Goal: Task Accomplishment & Management: Use online tool/utility

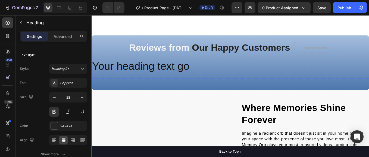
scroll to position [308, 0]
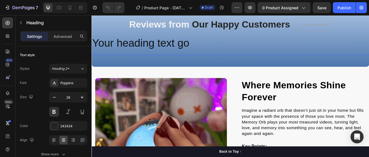
click at [127, 62] on img at bounding box center [118, 62] width 52 height 0
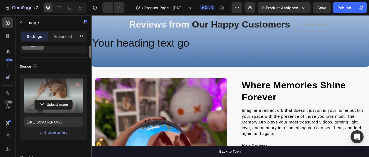
scroll to position [0, 0]
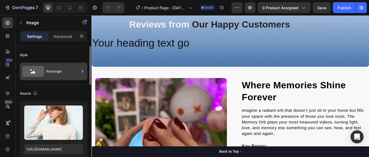
click at [60, 74] on div "Rectangle" at bounding box center [62, 71] width 33 height 12
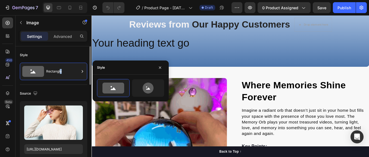
drag, startPoint x: 60, startPoint y: 74, endPoint x: 60, endPoint y: 84, distance: 10.1
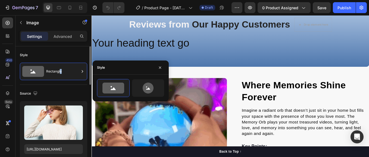
click at [60, 84] on div "Style Rectangle" at bounding box center [53, 65] width 67 height 38
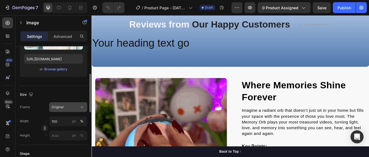
scroll to position [108, 0]
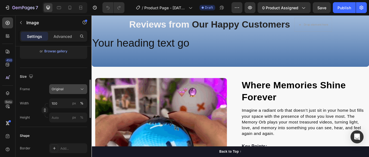
click at [83, 88] on icon at bounding box center [81, 88] width 5 height 5
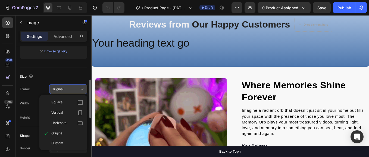
click at [83, 88] on icon at bounding box center [81, 88] width 5 height 5
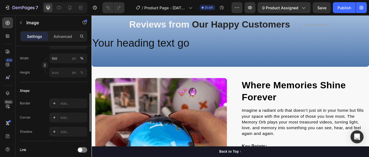
scroll to position [162, 0]
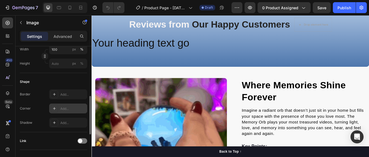
click at [62, 109] on div "Add..." at bounding box center [73, 108] width 26 height 5
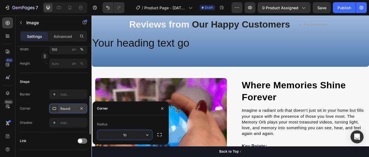
type input "10"
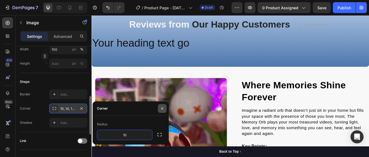
click at [162, 107] on icon "button" at bounding box center [162, 108] width 4 height 4
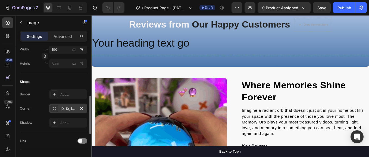
click at [170, 62] on img at bounding box center [172, 62] width 52 height 0
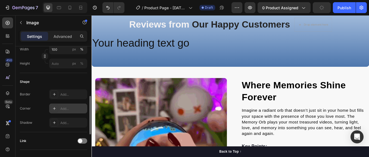
click at [63, 108] on div "Add..." at bounding box center [73, 108] width 26 height 5
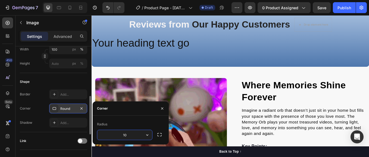
type input "10"
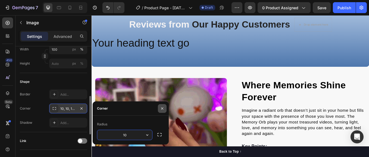
click at [164, 107] on icon "button" at bounding box center [162, 108] width 4 height 4
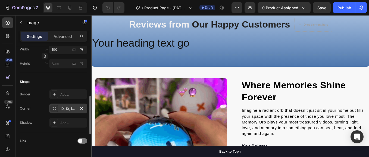
click at [235, 62] on img at bounding box center [225, 62] width 52 height 0
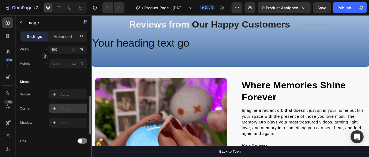
click at [69, 109] on div "Add..." at bounding box center [73, 108] width 26 height 5
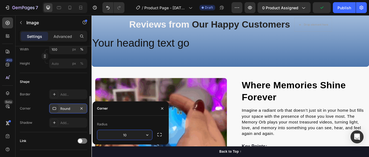
type input "10"
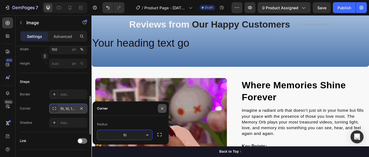
click at [163, 106] on icon "button" at bounding box center [162, 108] width 4 height 4
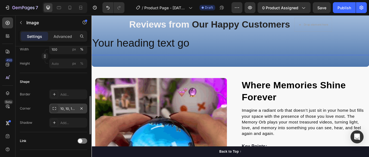
click at [286, 62] on img at bounding box center [280, 62] width 52 height 0
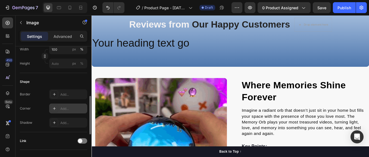
click at [70, 109] on div "Add..." at bounding box center [73, 108] width 26 height 5
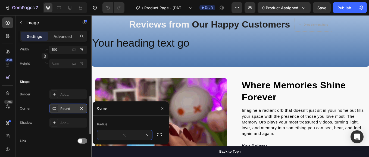
type input "10"
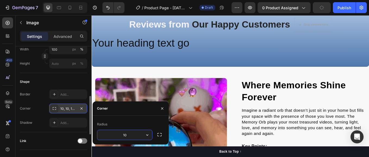
click at [152, 120] on div "Radius" at bounding box center [130, 124] width 67 height 9
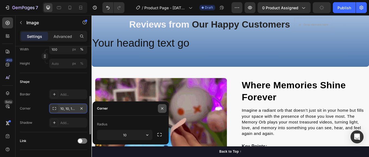
click at [162, 107] on icon "button" at bounding box center [162, 108] width 4 height 4
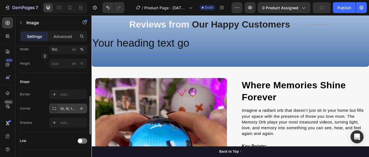
click at [338, 62] on img at bounding box center [334, 62] width 52 height 0
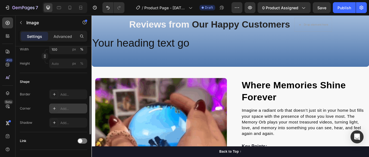
click at [64, 109] on div "Add..." at bounding box center [73, 108] width 26 height 5
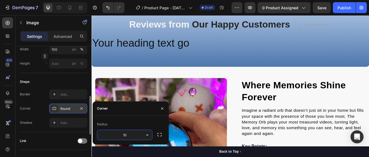
type input "10"
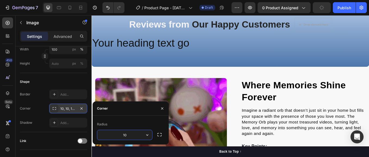
click at [126, 122] on div "Radius" at bounding box center [130, 124] width 67 height 9
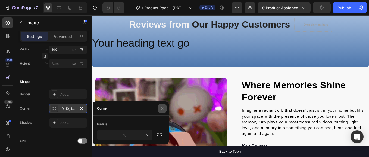
click at [164, 108] on icon "button" at bounding box center [162, 108] width 4 height 4
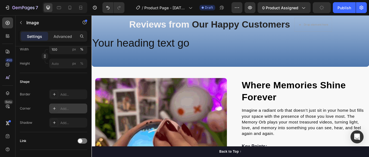
click at [67, 109] on div "Add..." at bounding box center [73, 108] width 26 height 5
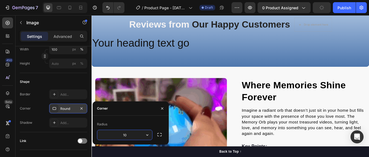
type input "10"
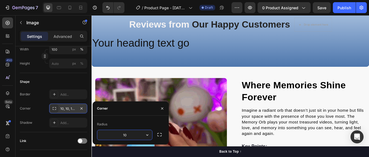
click at [117, 123] on div "Radius" at bounding box center [130, 124] width 67 height 9
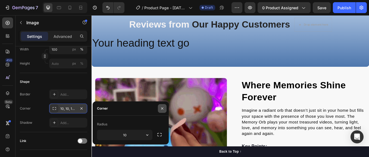
click at [164, 106] on icon "button" at bounding box center [162, 108] width 4 height 4
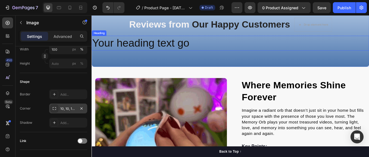
click at [225, 49] on h2 "Your heading text go" at bounding box center [255, 47] width 326 height 17
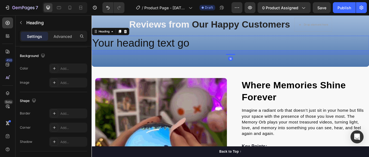
scroll to position [0, 0]
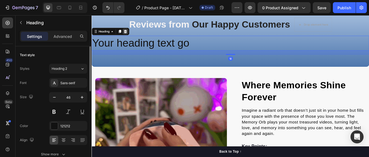
click at [131, 33] on icon at bounding box center [131, 34] width 4 height 4
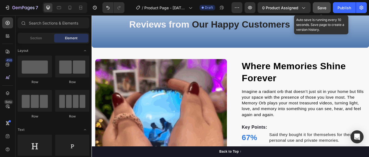
click at [319, 10] on div "Save" at bounding box center [321, 8] width 9 height 6
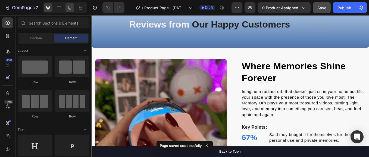
scroll to position [290, 0]
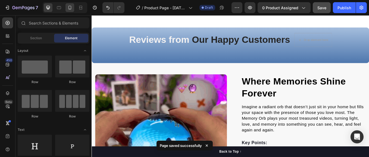
click at [71, 7] on icon at bounding box center [69, 7] width 5 height 5
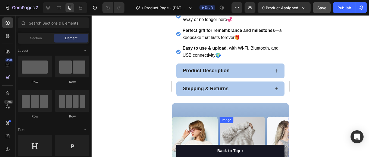
scroll to position [345, 0]
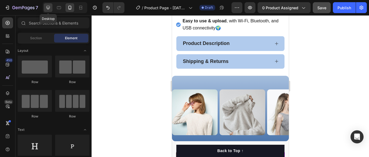
click at [48, 7] on icon at bounding box center [47, 7] width 5 height 5
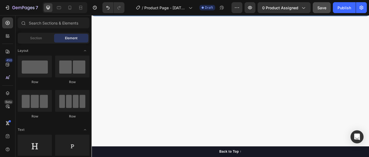
scroll to position [210, 0]
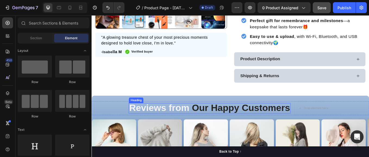
click at [108, 124] on div "Reviews from Our Happy Customers Heading Drop element here Row" at bounding box center [255, 124] width 326 height 16
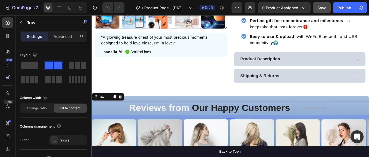
click at [101, 120] on div "Reviews from Our Happy Customers Heading Drop element here Row 18" at bounding box center [255, 124] width 326 height 16
click at [57, 35] on p "Advanced" at bounding box center [63, 36] width 18 height 6
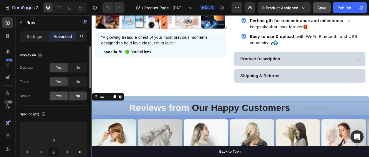
click at [58, 96] on span "Yes" at bounding box center [58, 95] width 5 height 5
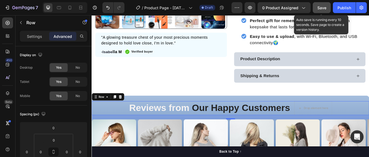
click at [322, 6] on span "Save" at bounding box center [321, 7] width 9 height 5
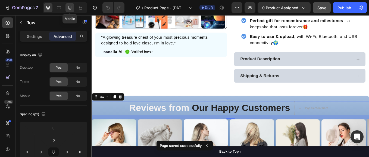
drag, startPoint x: 69, startPoint y: 10, endPoint x: 81, endPoint y: 35, distance: 27.6
click at [69, 10] on icon at bounding box center [69, 8] width 3 height 4
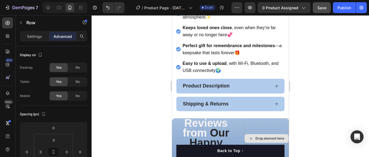
scroll to position [357, 0]
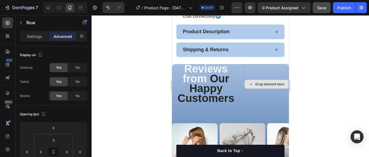
click at [244, 65] on div "Drop element here" at bounding box center [266, 84] width 45 height 40
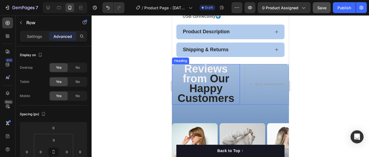
click at [235, 100] on h2 "Reviews from Our Happy Customers" at bounding box center [206, 84] width 68 height 40
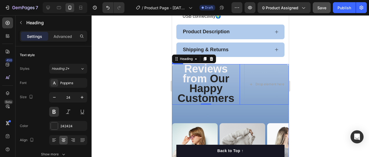
click at [239, 99] on div "Reviews from Our Happy Customers Heading 0 Drop element here Row" at bounding box center [230, 84] width 117 height 40
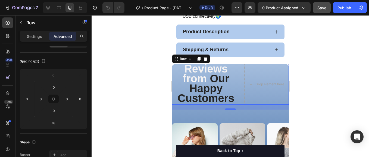
scroll to position [0, 0]
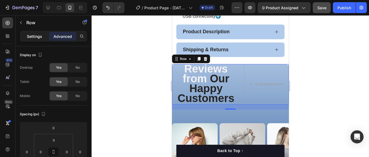
click at [32, 36] on p "Settings" at bounding box center [34, 36] width 15 height 6
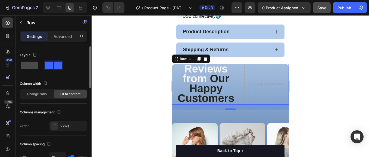
click at [32, 67] on span at bounding box center [29, 65] width 17 height 8
type input "0"
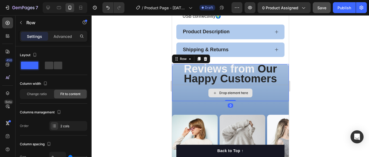
drag, startPoint x: 230, startPoint y: 100, endPoint x: 230, endPoint y: 87, distance: 13.0
click at [230, 87] on div "Reviews from Our Happy Customers Heading Drop element here Row 0" at bounding box center [230, 82] width 117 height 37
click at [185, 87] on div "Drop element here" at bounding box center [230, 93] width 117 height 16
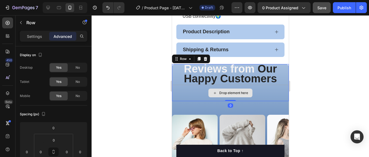
click at [185, 87] on div "Drop element here" at bounding box center [230, 93] width 117 height 16
click at [187, 85] on div "Drop element here" at bounding box center [230, 93] width 117 height 16
click at [258, 85] on div "Drop element here" at bounding box center [230, 93] width 117 height 16
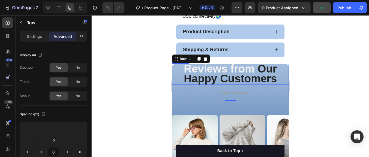
click at [260, 79] on span "Our Happy Customers" at bounding box center [230, 73] width 93 height 22
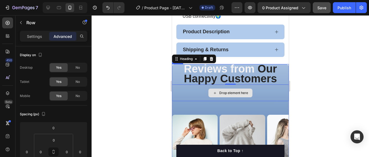
click at [261, 91] on div "Drop element here" at bounding box center [230, 93] width 117 height 16
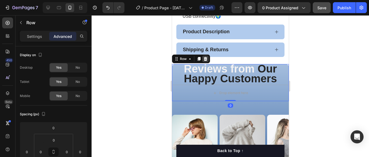
click at [205, 57] on icon at bounding box center [206, 59] width 4 height 4
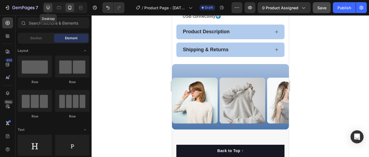
drag, startPoint x: 49, startPoint y: 6, endPoint x: 52, endPoint y: 70, distance: 63.9
click at [49, 6] on icon at bounding box center [47, 7] width 5 height 5
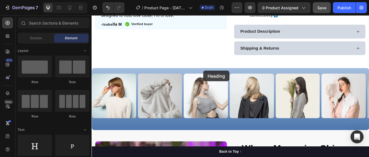
scroll to position [271, 0]
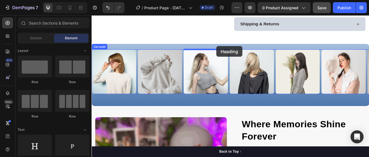
drag, startPoint x: 129, startPoint y: 163, endPoint x: 238, endPoint y: 51, distance: 156.2
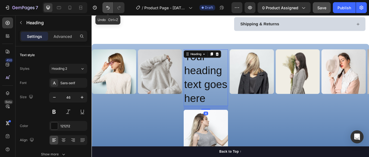
click at [107, 8] on icon "Undo/Redo" at bounding box center [107, 8] width 3 height 4
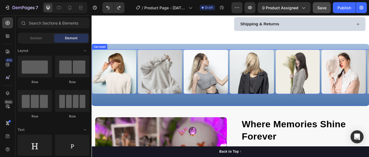
click at [145, 107] on div "Image Image Image Image Image Image Image" at bounding box center [255, 81] width 326 height 52
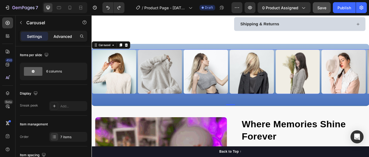
click at [60, 37] on p "Advanced" at bounding box center [63, 36] width 18 height 6
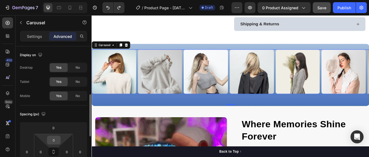
scroll to position [36, 0]
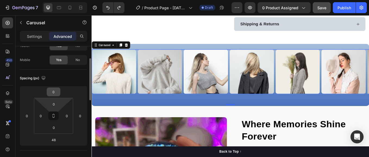
click at [54, 90] on input "0" at bounding box center [53, 91] width 11 height 8
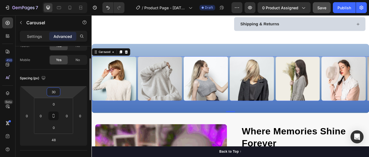
type input "30"
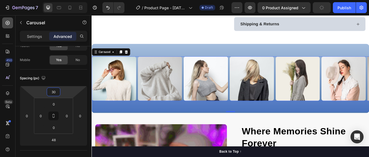
click at [4, 22] on div at bounding box center [7, 22] width 11 height 11
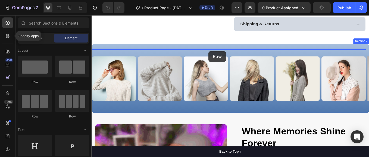
drag, startPoint x: 126, startPoint y: 87, endPoint x: 229, endPoint y: 57, distance: 107.3
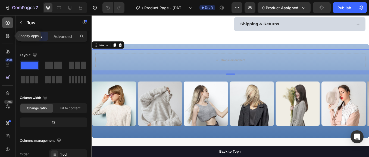
click at [7, 22] on icon at bounding box center [7, 22] width 5 height 5
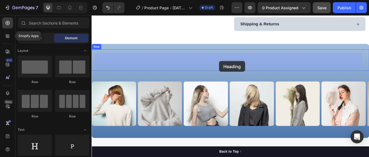
drag, startPoint x: 121, startPoint y: 161, endPoint x: 241, endPoint y: 69, distance: 151.0
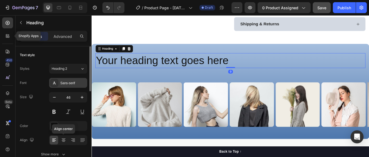
drag, startPoint x: 63, startPoint y: 140, endPoint x: 76, endPoint y: 84, distance: 58.0
click at [63, 140] on icon at bounding box center [63, 139] width 5 height 5
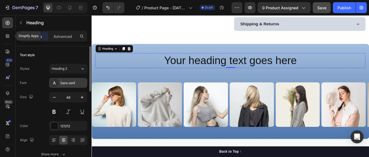
click at [76, 84] on div "Sans-serif" at bounding box center [73, 82] width 26 height 5
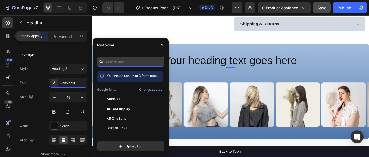
click at [124, 62] on input "text" at bounding box center [130, 62] width 67 height 10
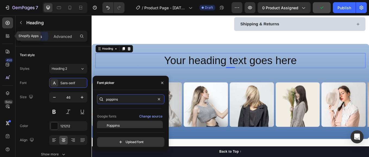
scroll to position [13, 0]
type input "poppins"
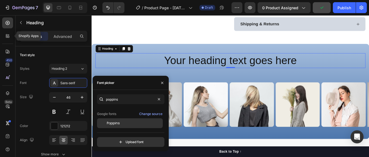
click at [117, 121] on span "Poppins" at bounding box center [113, 122] width 13 height 5
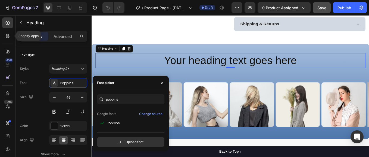
click at [269, 67] on h2 "Your heading text goes here" at bounding box center [254, 68] width 317 height 17
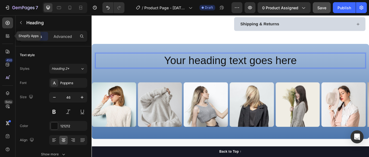
click at [349, 76] on p "Your heading text goes here" at bounding box center [254, 68] width 316 height 16
click at [64, 36] on p "Advanced" at bounding box center [63, 36] width 18 height 6
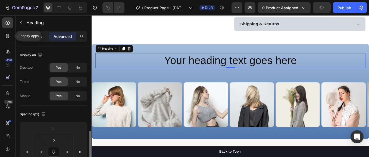
scroll to position [63, 0]
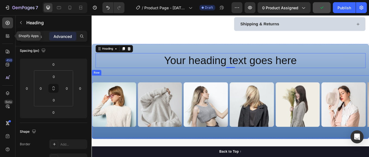
click at [251, 88] on div "Image Image Image Image Image Image Image Carousel" at bounding box center [255, 122] width 326 height 73
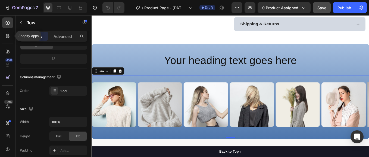
scroll to position [0, 0]
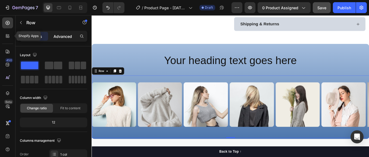
click at [61, 36] on p "Advanced" at bounding box center [63, 36] width 18 height 6
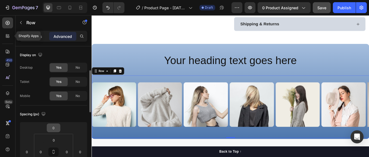
scroll to position [36, 0]
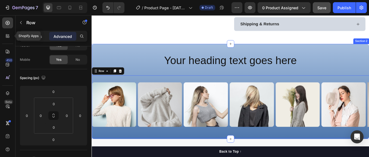
click at [179, 83] on div "Your heading text goes here Heading Row Image Image Image Image Image Image Ima…" at bounding box center [255, 107] width 326 height 104
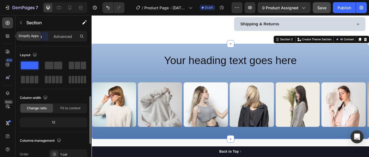
scroll to position [45, 0]
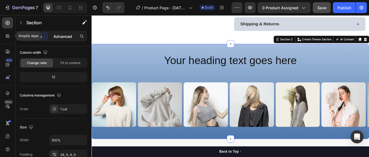
click at [65, 36] on p "Advanced" at bounding box center [63, 36] width 18 height 6
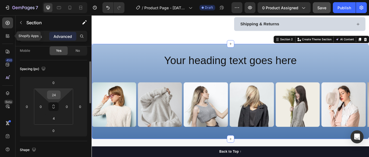
click at [57, 91] on input "24" at bounding box center [53, 94] width 11 height 8
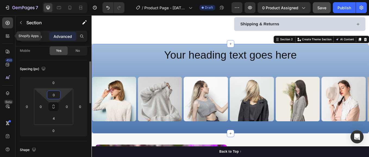
type input "0"
click at [167, 73] on div "Your heading text goes here Heading Row" at bounding box center [255, 62] width 326 height 26
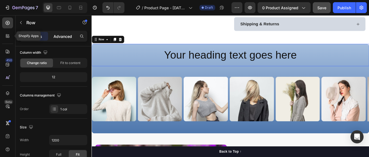
click at [61, 36] on p "Advanced" at bounding box center [63, 36] width 18 height 6
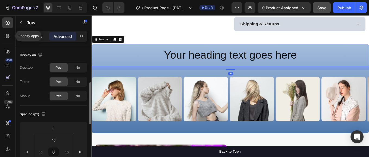
scroll to position [27, 0]
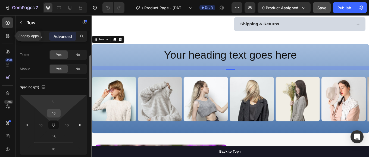
click at [55, 114] on input "16" at bounding box center [53, 113] width 11 height 8
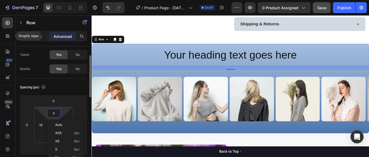
type input "0"
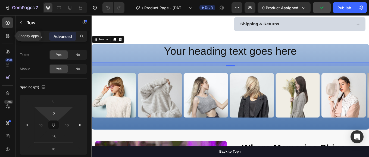
drag, startPoint x: 254, startPoint y: 74, endPoint x: 255, endPoint y: 67, distance: 7.2
click at [255, 67] on div "Your heading text goes here Heading Row 16" at bounding box center [255, 60] width 326 height 22
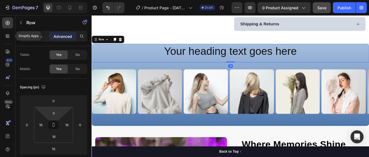
drag, startPoint x: 252, startPoint y: 74, endPoint x: 258, endPoint y: 60, distance: 15.0
click at [258, 60] on div "Your heading text goes here Heading Row 0" at bounding box center [255, 60] width 326 height 22
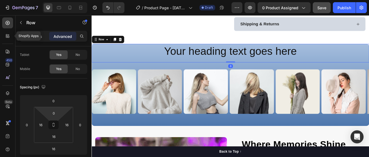
type input "0"
click at [256, 62] on p "Your heading text goes here" at bounding box center [254, 57] width 316 height 16
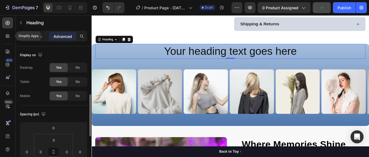
scroll to position [36, 0]
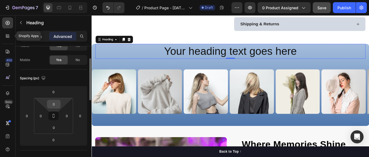
click at [54, 101] on input "0" at bounding box center [53, 104] width 11 height 8
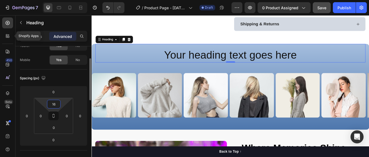
type input "16"
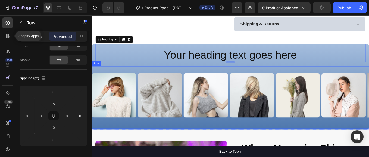
click at [196, 81] on div "Image Image Image Image Image Image Image Carousel" at bounding box center [255, 111] width 326 height 73
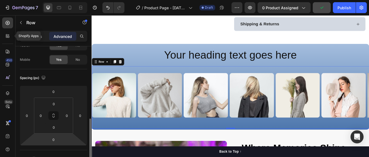
scroll to position [81, 0]
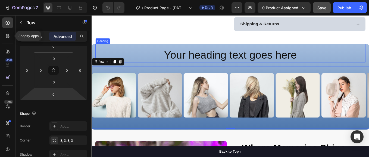
click at [255, 63] on p "Your heading text goes here" at bounding box center [254, 62] width 316 height 16
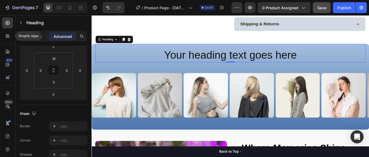
scroll to position [0, 0]
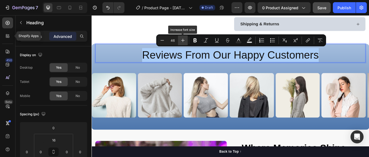
click at [183, 40] on icon "Editor contextual toolbar" at bounding box center [183, 41] width 4 height 4
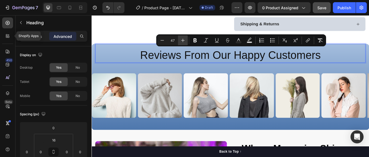
click at [183, 40] on icon "Editor contextual toolbar" at bounding box center [183, 41] width 4 height 4
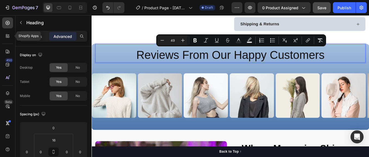
click at [183, 40] on icon "Editor contextual toolbar" at bounding box center [183, 41] width 4 height 4
type input "50"
click at [194, 39] on icon "Editor contextual toolbar" at bounding box center [194, 40] width 3 height 4
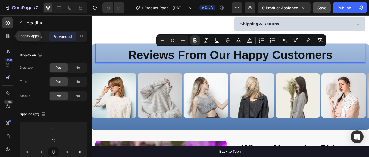
click at [135, 59] on strong "Reviews From Our Happy Customers" at bounding box center [255, 61] width 240 height 15
drag, startPoint x: 174, startPoint y: 58, endPoint x: 178, endPoint y: 59, distance: 4.4
click at [178, 59] on strong "Reviews From Our Happy Customers" at bounding box center [255, 61] width 240 height 15
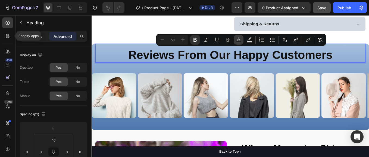
click at [237, 39] on icon "Editor contextual toolbar" at bounding box center [238, 39] width 5 height 5
type input "121212"
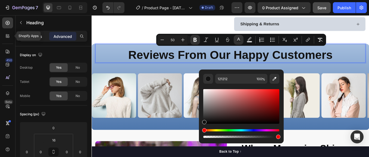
click at [43, 36] on div "Settings" at bounding box center [34, 36] width 27 height 9
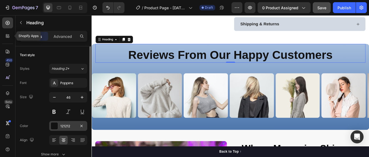
click at [55, 126] on div at bounding box center [54, 125] width 7 height 7
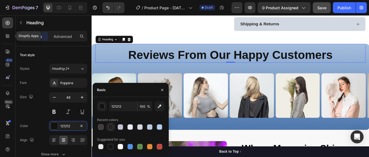
click at [110, 126] on div at bounding box center [110, 126] width 5 height 5
click at [101, 104] on div "button" at bounding box center [101, 106] width 5 height 5
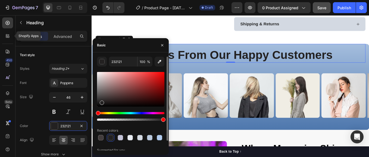
click at [103, 99] on div at bounding box center [130, 89] width 67 height 35
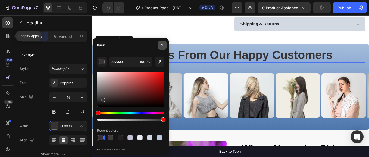
click at [161, 43] on icon "button" at bounding box center [162, 45] width 4 height 4
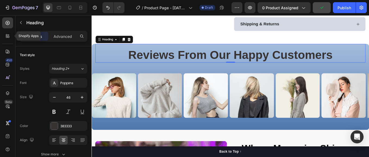
click at [135, 59] on strong "Reviews From Our Happy Customers" at bounding box center [255, 61] width 240 height 15
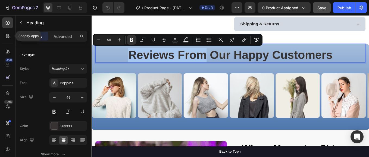
drag, startPoint x: 127, startPoint y: 61, endPoint x: 222, endPoint y: 65, distance: 94.4
click at [222, 65] on strong "Reviews From Our Happy Customers" at bounding box center [255, 61] width 240 height 15
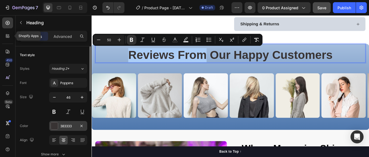
click at [53, 123] on div at bounding box center [54, 125] width 7 height 7
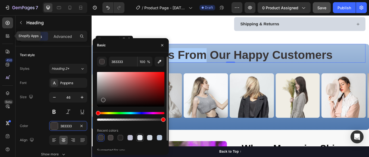
click at [137, 135] on div at bounding box center [140, 137] width 7 height 7
type input "E8ECF2"
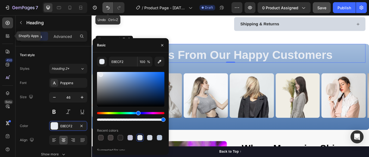
click at [105, 7] on icon "Undo/Redo" at bounding box center [107, 7] width 5 height 5
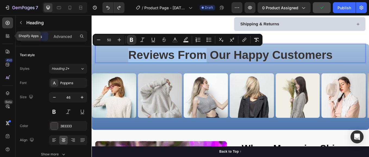
drag, startPoint x: 222, startPoint y: 63, endPoint x: 127, endPoint y: 63, distance: 94.8
click at [135, 63] on strong "Reviews From Our Happy Customers" at bounding box center [255, 61] width 240 height 15
click at [186, 39] on icon "Editor contextual toolbar" at bounding box center [185, 39] width 5 height 5
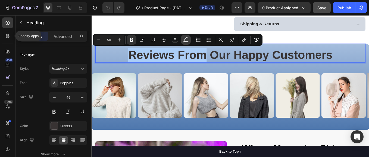
type input "000000"
type input "77"
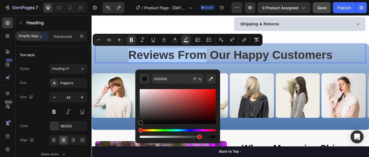
click at [142, 92] on div "Editor contextual toolbar" at bounding box center [178, 106] width 76 height 35
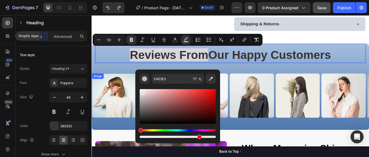
click at [120, 75] on div "Reviews From Our Happy Customers Heading 0 Row" at bounding box center [255, 62] width 326 height 26
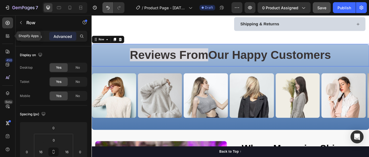
click at [106, 7] on icon "Undo/Redo" at bounding box center [107, 7] width 5 height 5
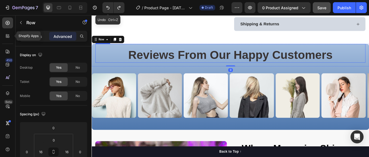
click at [222, 62] on strong "Reviews From Our Happy Customers" at bounding box center [255, 61] width 240 height 15
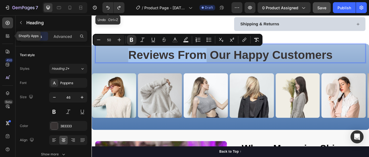
drag, startPoint x: 222, startPoint y: 62, endPoint x: 107, endPoint y: 66, distance: 115.8
click at [107, 66] on p "Reviews From Our Happy Customers" at bounding box center [254, 62] width 316 height 17
click at [174, 39] on icon "Editor contextual toolbar" at bounding box center [174, 39] width 5 height 5
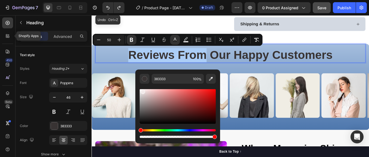
click at [142, 90] on div "Editor contextual toolbar" at bounding box center [178, 106] width 76 height 35
type input "F2EAEA"
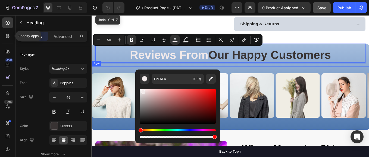
click at [129, 76] on div "Image Image Image Image Image Image Image Carousel" at bounding box center [255, 111] width 326 height 73
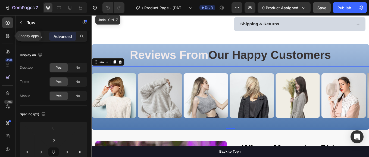
click at [265, 78] on div "Image Image Image Image Image Image Image Carousel" at bounding box center [255, 111] width 326 height 73
click at [154, 74] on div "⁠⁠⁠⁠⁠⁠⁠ Reviews From Our Happy Customers Heading Row" at bounding box center [255, 62] width 326 height 26
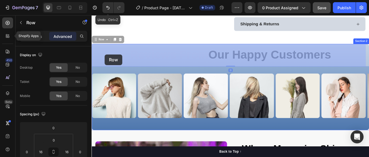
drag, startPoint x: 95, startPoint y: 44, endPoint x: 107, endPoint y: 61, distance: 21.2
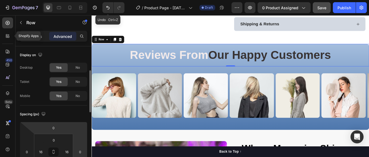
scroll to position [18, 0]
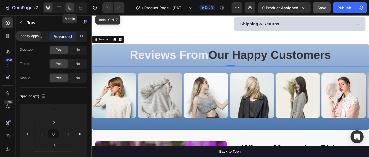
drag, startPoint x: 70, startPoint y: 6, endPoint x: 175, endPoint y: 31, distance: 107.5
click at [70, 6] on icon at bounding box center [69, 8] width 3 height 4
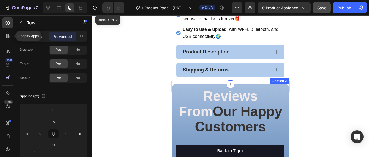
scroll to position [373, 0]
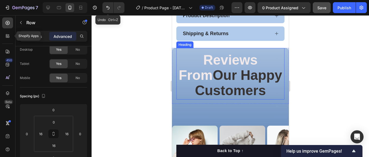
click at [237, 92] on strong "Our Happy Customers" at bounding box center [238, 82] width 87 height 30
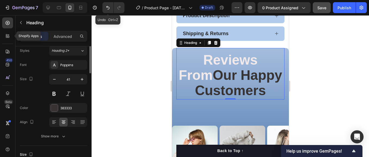
scroll to position [0, 0]
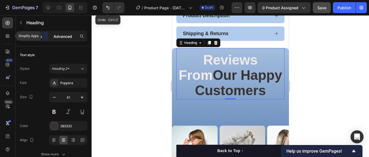
click at [58, 35] on p "Advanced" at bounding box center [63, 36] width 18 height 6
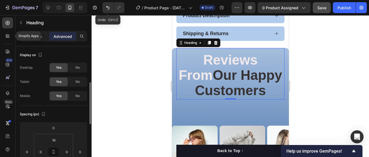
scroll to position [27, 0]
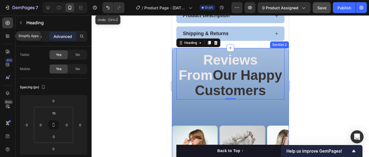
click at [231, 112] on div "Reviews From Our Happy Customers Heading 0 Row Image Image Image Image Image Im…" at bounding box center [230, 112] width 117 height 128
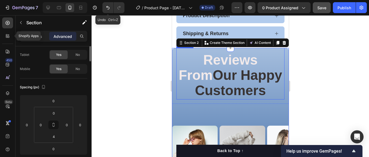
scroll to position [0, 0]
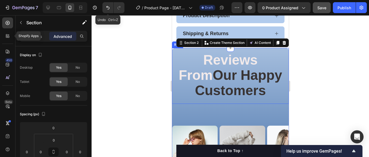
click at [239, 95] on div "Reviews From Our Happy Customers Heading Row" at bounding box center [230, 76] width 117 height 56
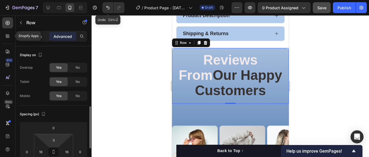
scroll to position [45, 0]
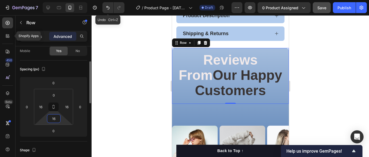
click at [54, 118] on input "16" at bounding box center [53, 118] width 11 height 8
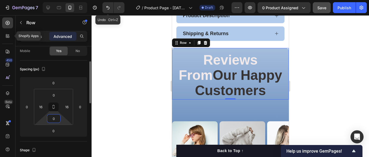
type input "0"
click at [221, 113] on div "Image Image Image Image Image Image Image Carousel" at bounding box center [230, 142] width 117 height 59
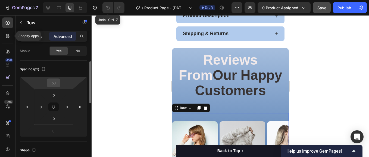
click at [56, 85] on input "50" at bounding box center [53, 83] width 11 height 8
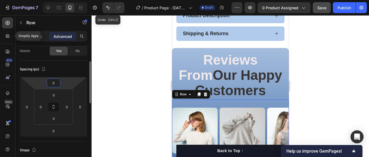
type input "0"
click at [153, 89] on div at bounding box center [230, 85] width 277 height 141
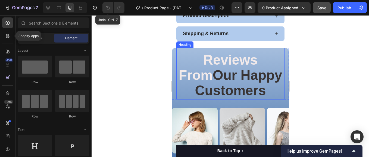
click at [264, 90] on strong "Our Happy Customers" at bounding box center [238, 82] width 87 height 30
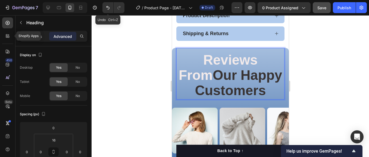
click at [266, 88] on strong "Our Happy Customers" at bounding box center [238, 82] width 87 height 30
drag, startPoint x: 266, startPoint y: 89, endPoint x: 182, endPoint y: 56, distance: 90.2
click at [182, 56] on p "Reviews From Our Happy Customers" at bounding box center [230, 76] width 107 height 46
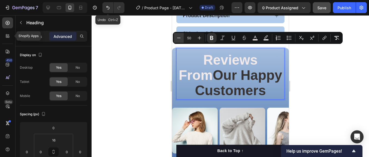
click at [179, 38] on icon "Editor contextual toolbar" at bounding box center [179, 37] width 4 height 0
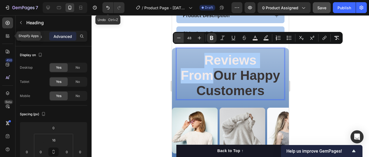
click at [179, 38] on icon "Editor contextual toolbar" at bounding box center [179, 37] width 4 height 0
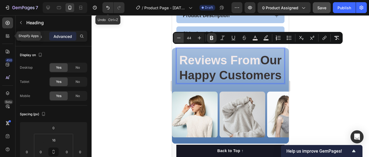
click at [179, 38] on icon "Editor contextual toolbar" at bounding box center [179, 37] width 4 height 0
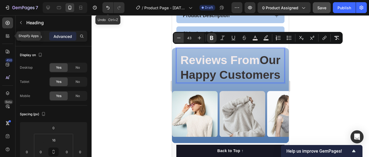
click at [179, 38] on icon "Editor contextual toolbar" at bounding box center [179, 37] width 4 height 0
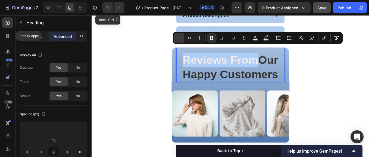
click at [179, 38] on icon "Editor contextual toolbar" at bounding box center [179, 37] width 4 height 0
type input "40"
click at [138, 67] on div at bounding box center [230, 85] width 277 height 141
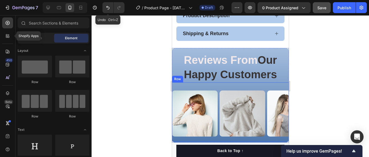
click at [249, 82] on div "Image Image Image Image Image Image Image Carousel" at bounding box center [230, 111] width 117 height 59
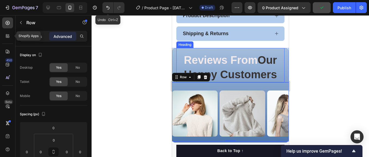
click at [249, 76] on strong "Our Happy Customers" at bounding box center [230, 67] width 93 height 26
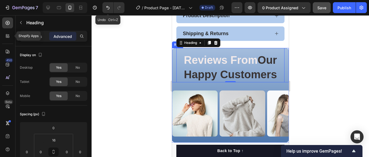
click at [282, 75] on div "⁠⁠⁠⁠⁠⁠⁠ Reviews From Our Happy Customers Heading 0 Row" at bounding box center [230, 65] width 117 height 35
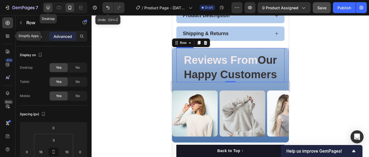
click at [48, 6] on icon at bounding box center [48, 8] width 4 height 4
type input "16"
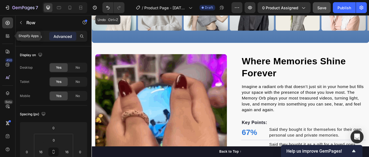
click at [320, 8] on span "Save" at bounding box center [321, 7] width 9 height 5
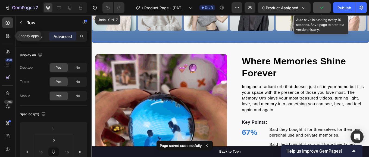
scroll to position [285, 0]
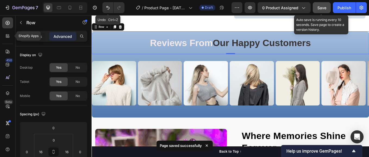
click at [369, 60] on div "⁠⁠⁠⁠⁠⁠⁠ Reviews From Our Happy Customers Heading Row 0" at bounding box center [255, 47] width 326 height 27
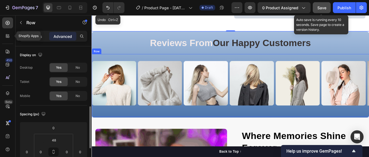
scroll to position [45, 0]
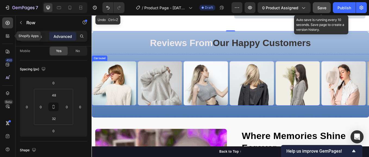
click at [145, 72] on div "Image Image Image Image Image Image Image" at bounding box center [255, 95] width 326 height 52
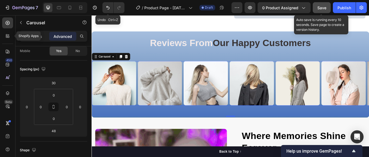
scroll to position [0, 0]
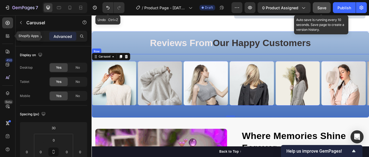
click at [145, 66] on div "Image Image Image Image Image Image Image Carousel 48" at bounding box center [255, 97] width 326 height 73
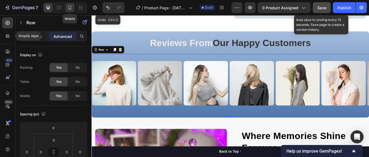
click at [71, 7] on icon at bounding box center [69, 7] width 5 height 5
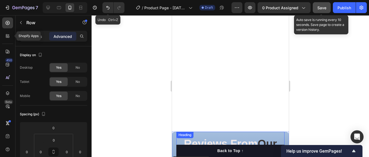
scroll to position [417, 0]
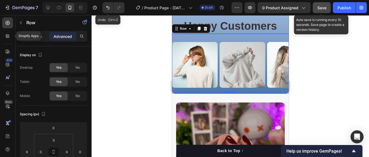
click at [282, 31] on div "⁠⁠⁠⁠⁠⁠⁠ Reviews From Our Happy Customers Heading Row" at bounding box center [230, 16] width 117 height 35
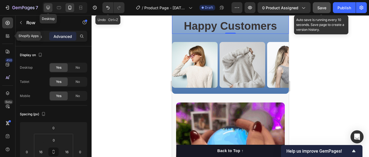
click at [49, 5] on icon at bounding box center [47, 7] width 5 height 5
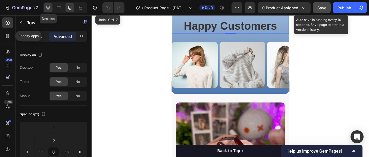
type input "16"
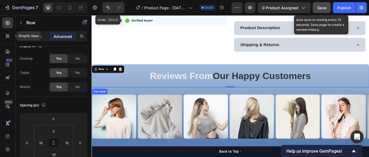
scroll to position [264, 0]
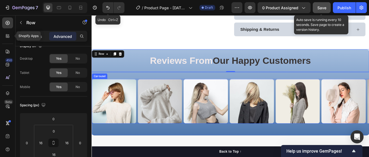
click at [198, 101] on div "Image Image Image Image Image Image Image" at bounding box center [255, 116] width 326 height 52
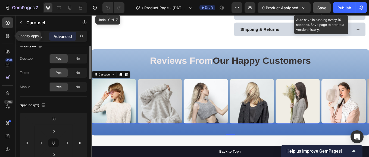
scroll to position [0, 0]
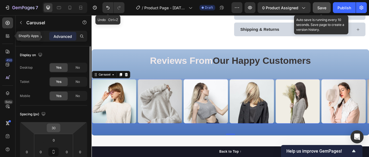
click at [54, 128] on input "30" at bounding box center [53, 127] width 11 height 8
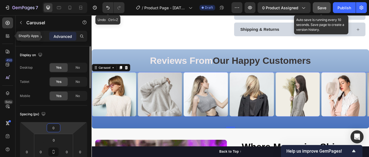
type input "0"
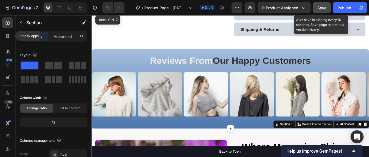
click at [323, 9] on span "Save" at bounding box center [321, 7] width 9 height 5
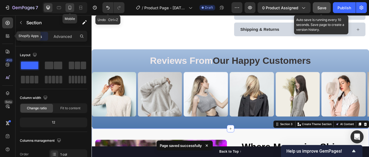
click at [70, 8] on icon at bounding box center [69, 7] width 5 height 5
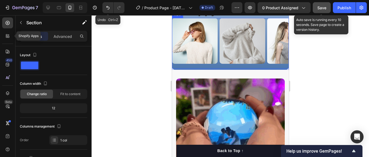
scroll to position [397, 0]
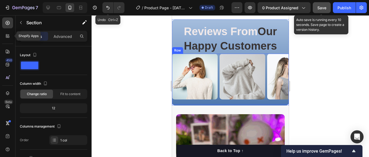
click at [246, 45] on strong "Our Happy Customers" at bounding box center [230, 38] width 93 height 26
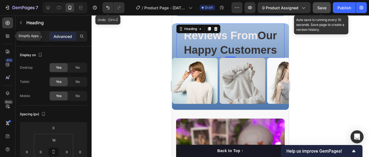
scroll to position [397, 0]
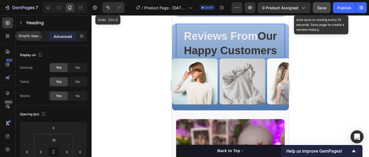
click at [248, 48] on strong "Our Happy Customers" at bounding box center [230, 43] width 93 height 26
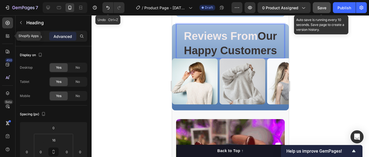
click at [248, 48] on strong "Our Happy Customers" at bounding box center [230, 43] width 93 height 26
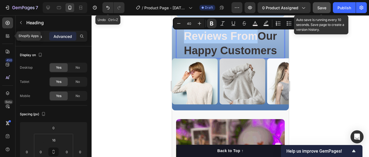
click at [43, 36] on div "Settings" at bounding box center [34, 36] width 27 height 9
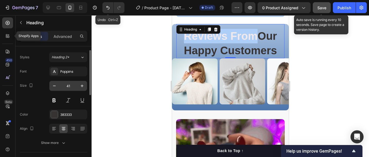
scroll to position [0, 0]
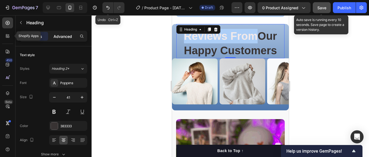
click at [64, 34] on p "Advanced" at bounding box center [63, 36] width 18 height 6
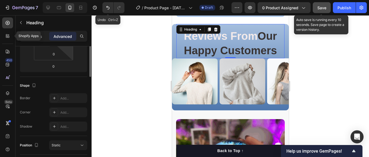
scroll to position [73, 0]
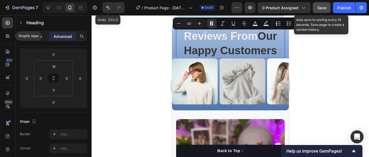
click at [43, 36] on div "Settings" at bounding box center [34, 36] width 27 height 9
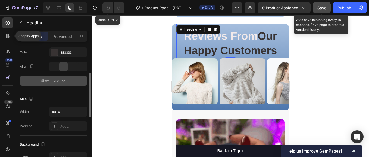
click at [53, 79] on div "Show more" at bounding box center [53, 80] width 25 height 5
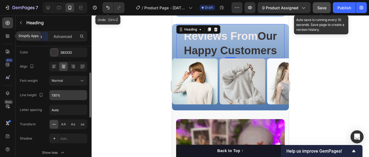
click at [64, 94] on input "130%" at bounding box center [67, 95] width 37 height 10
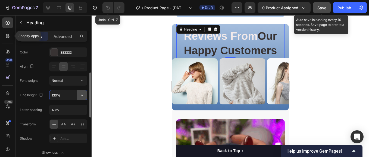
click at [81, 95] on icon "button" at bounding box center [81, 94] width 5 height 5
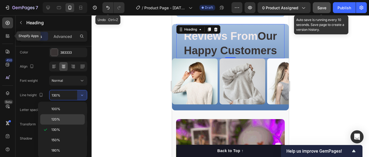
click at [64, 117] on p "120%" at bounding box center [66, 119] width 31 height 5
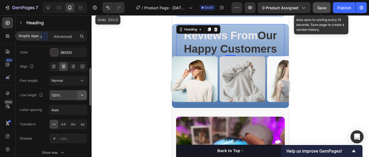
click at [82, 94] on icon "button" at bounding box center [81, 94] width 5 height 5
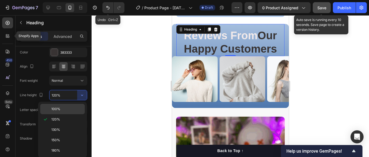
click at [70, 107] on p "100%" at bounding box center [66, 108] width 31 height 5
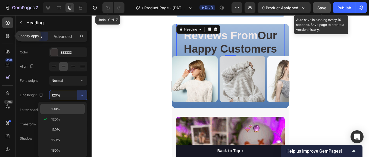
type input "100%"
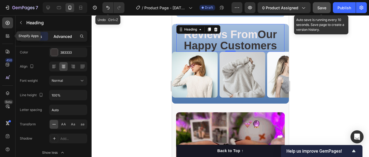
click at [65, 33] on p "Advanced" at bounding box center [63, 36] width 18 height 6
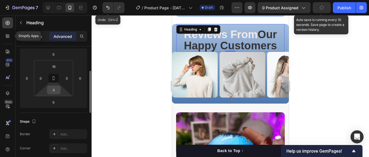
click at [53, 89] on input "0" at bounding box center [53, 90] width 11 height 8
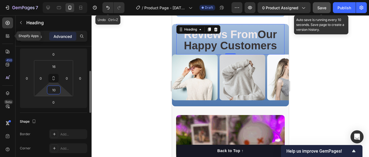
type input "10"
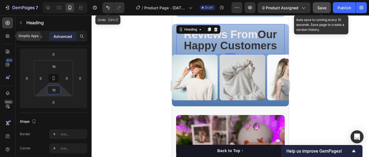
click at [126, 87] on div at bounding box center [230, 85] width 277 height 141
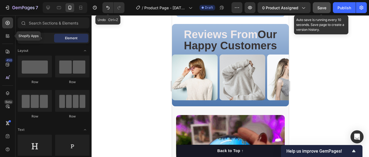
click at [319, 8] on span "Save" at bounding box center [321, 7] width 9 height 5
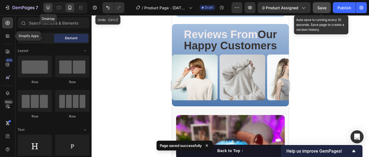
click at [48, 7] on icon at bounding box center [47, 7] width 5 height 5
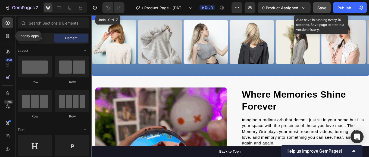
scroll to position [260, 0]
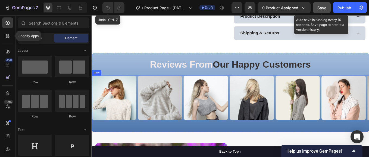
click at [100, 147] on div "Image Image Image Image Image Image Image Carousel" at bounding box center [255, 118] width 326 height 65
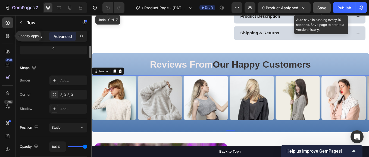
scroll to position [73, 0]
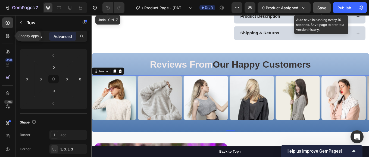
click at [43, 38] on div "Settings" at bounding box center [34, 36] width 27 height 9
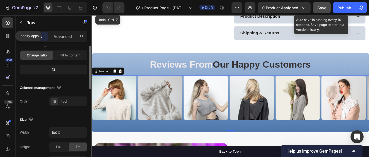
scroll to position [17, 0]
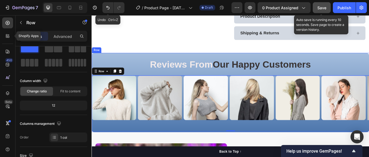
click at [94, 65] on div "⁠⁠⁠⁠⁠⁠⁠ Reviews From Our Happy Customers Heading Row" at bounding box center [255, 73] width 326 height 27
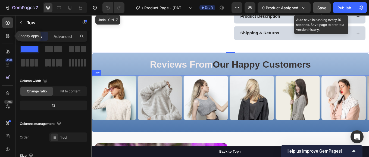
click at [93, 144] on div "Image Image Image Image Image Image Image Carousel" at bounding box center [255, 118] width 326 height 65
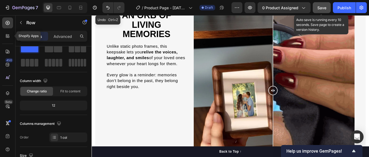
scroll to position [631, 0]
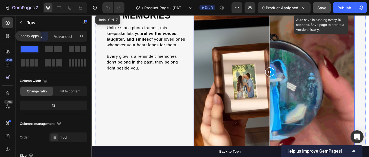
drag, startPoint x: 303, startPoint y: 80, endPoint x: 299, endPoint y: 92, distance: 13.3
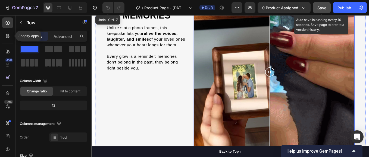
click at [299, 92] on div at bounding box center [300, 81] width 11 height 189
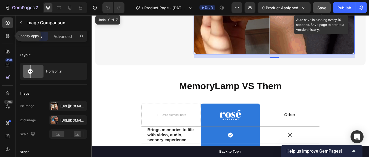
scroll to position [749, 0]
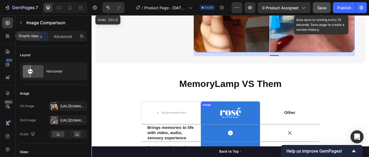
click at [227, 126] on div at bounding box center [255, 129] width 70 height 12
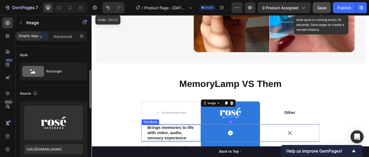
scroll to position [18, 0]
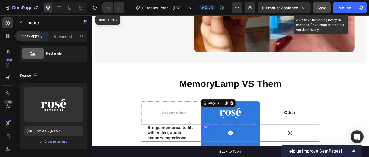
click at [224, 150] on div "Icon" at bounding box center [255, 153] width 70 height 7
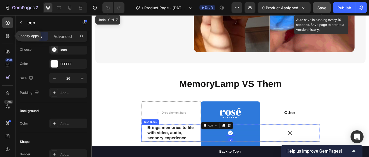
scroll to position [0, 0]
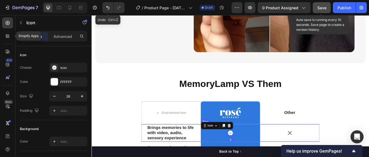
click at [224, 156] on div "Icon 0 Row" at bounding box center [255, 153] width 70 height 20
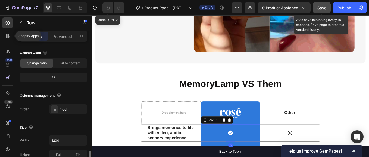
scroll to position [144, 0]
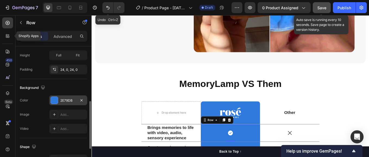
click at [67, 100] on div "2E79DB" at bounding box center [68, 100] width 16 height 5
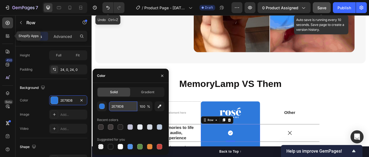
click at [113, 105] on input "2E79DB" at bounding box center [123, 106] width 28 height 10
click at [114, 105] on input "2E79DB" at bounding box center [123, 106] width 28 height 10
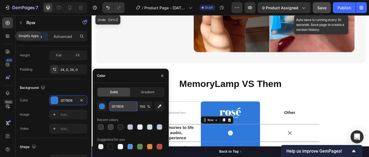
click at [114, 105] on input "2E79DB" at bounding box center [123, 106] width 28 height 10
